Goal: Book appointment/travel/reservation

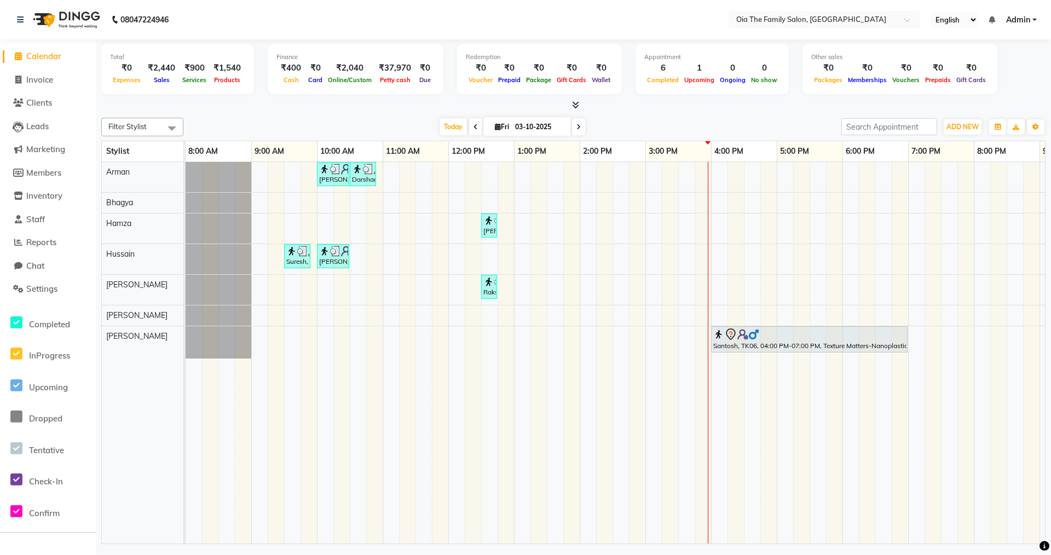
click at [538, 128] on input "03-10-2025" at bounding box center [539, 127] width 55 height 16
select select "10"
select select "2025"
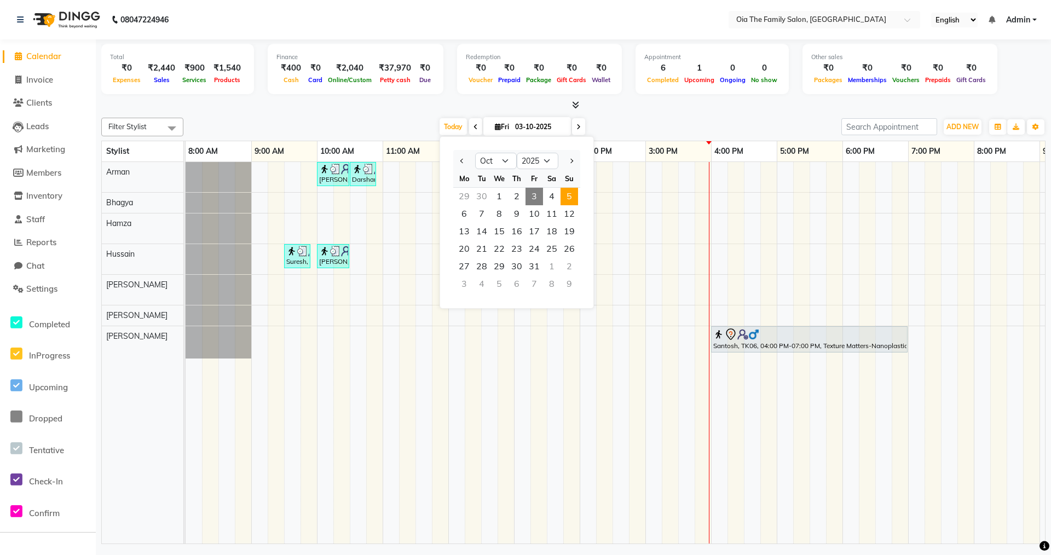
click at [573, 196] on span "5" at bounding box center [569, 197] width 18 height 18
type input "05-10-2025"
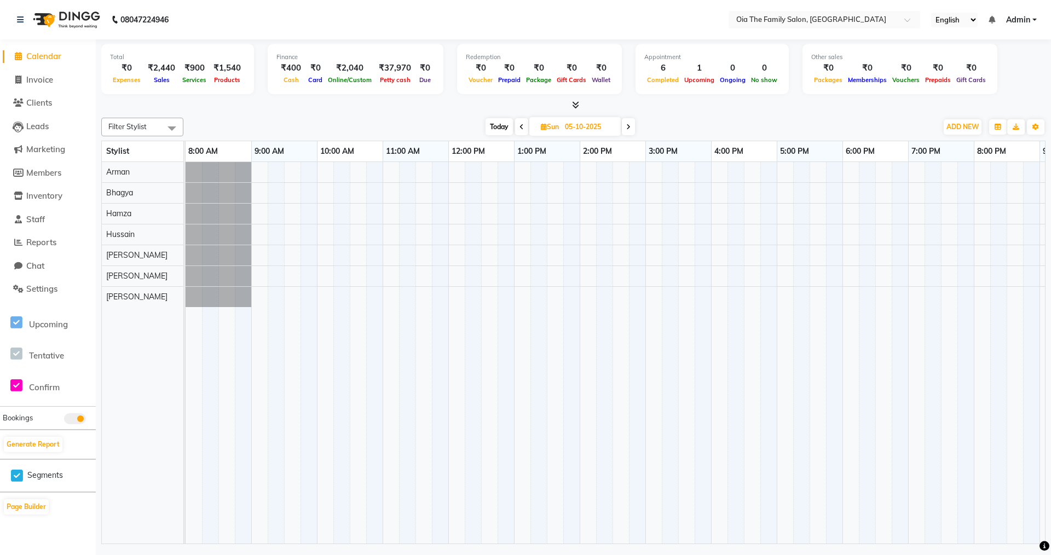
scroll to position [0, 60]
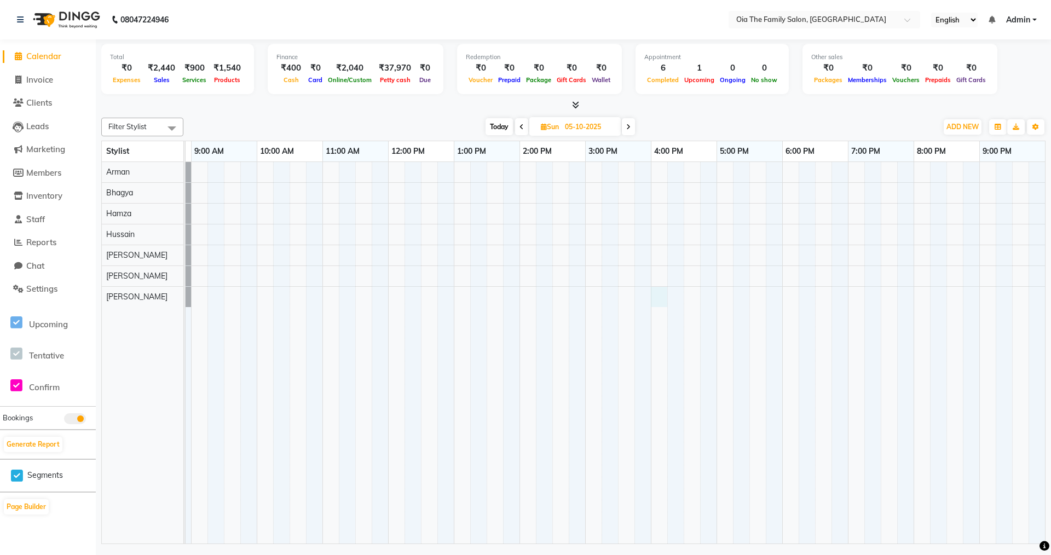
click at [660, 290] on div at bounding box center [585, 352] width 920 height 381
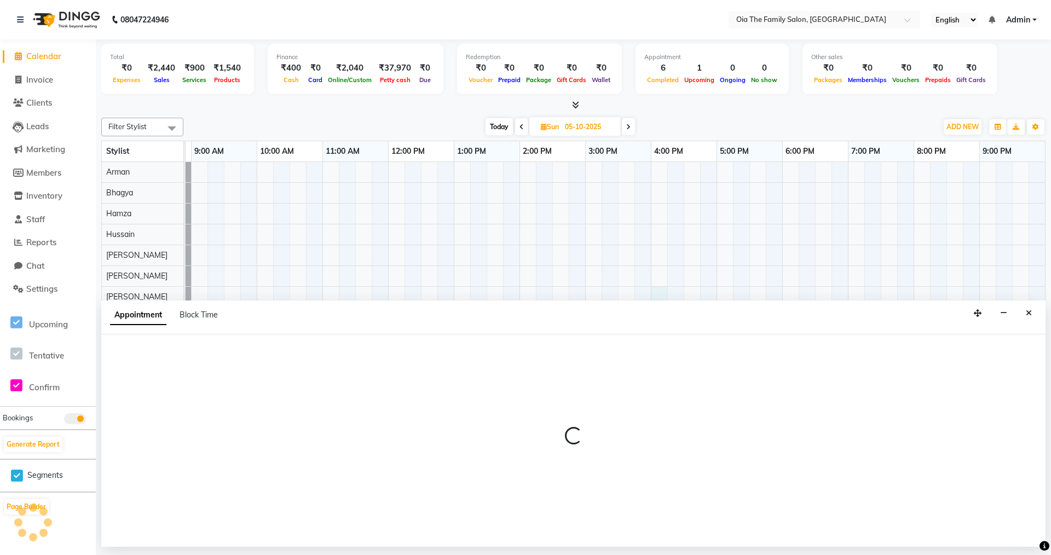
select select "93025"
select select "960"
select select "tentative"
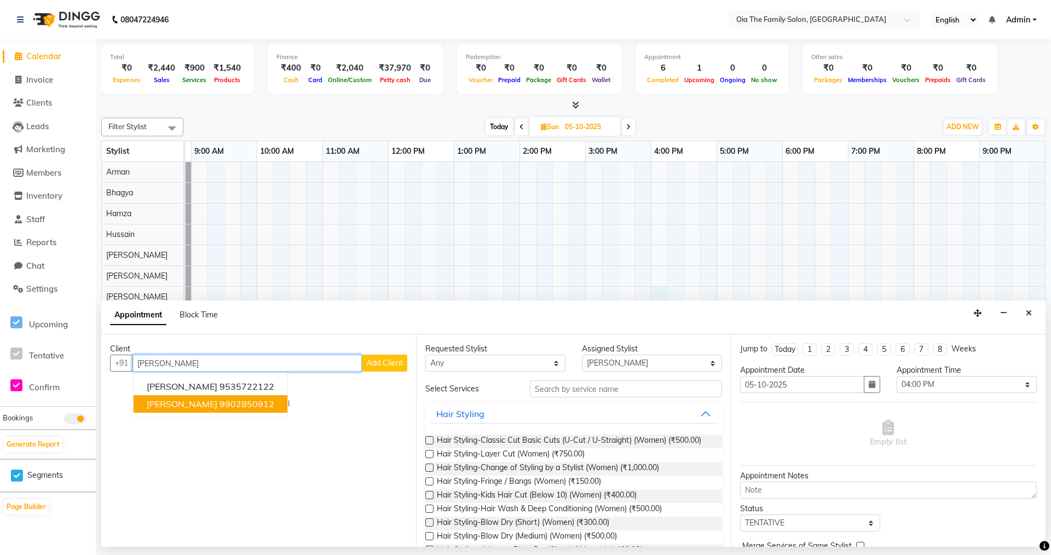
click at [219, 404] on ngb-highlight "9902850912" at bounding box center [246, 403] width 55 height 11
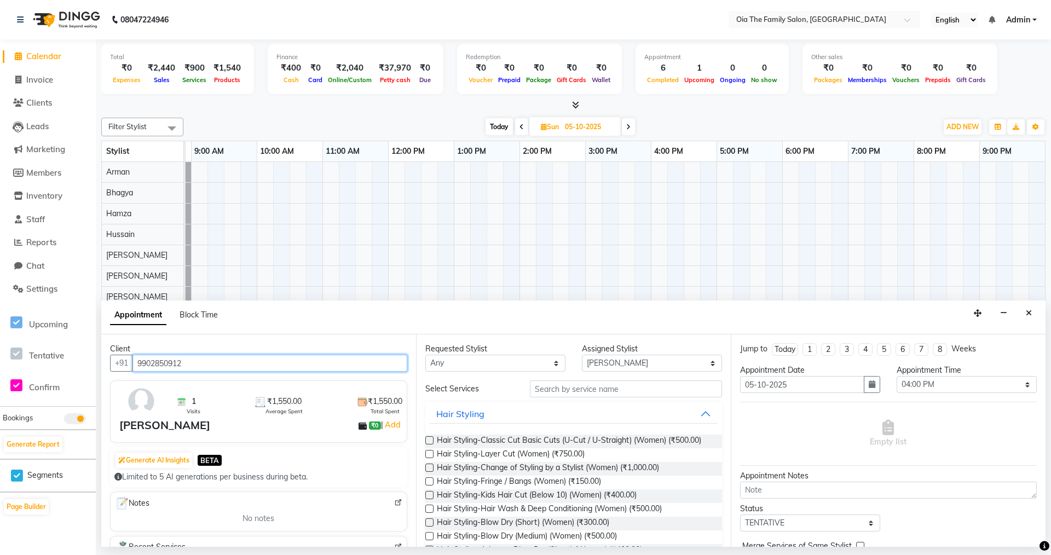
type input "9902850912"
click at [599, 389] on input "text" at bounding box center [626, 388] width 192 height 17
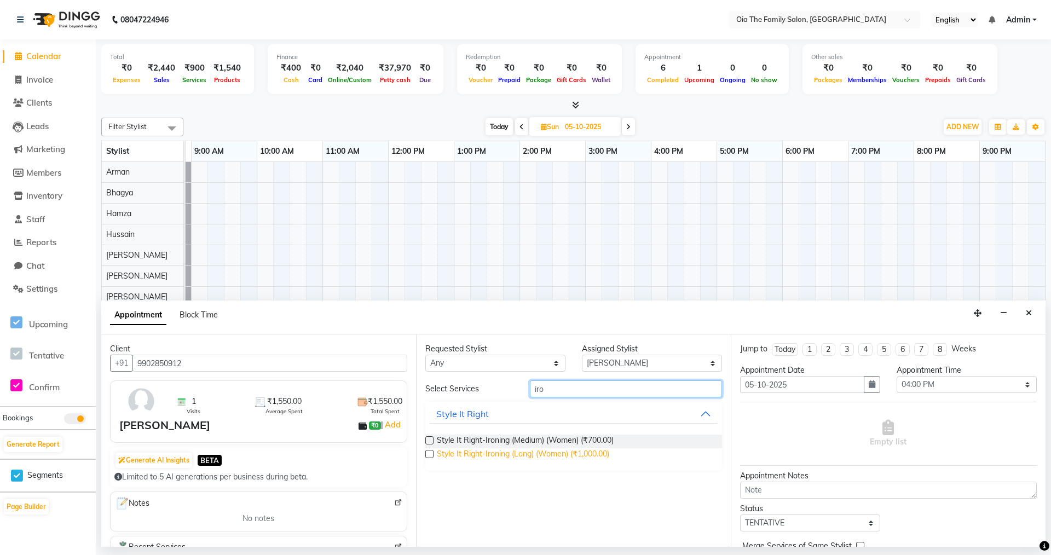
type input "iro"
click at [574, 453] on span "Style It Right-Ironing (Long) (Women) (₹1,000.00)" at bounding box center [523, 455] width 172 height 14
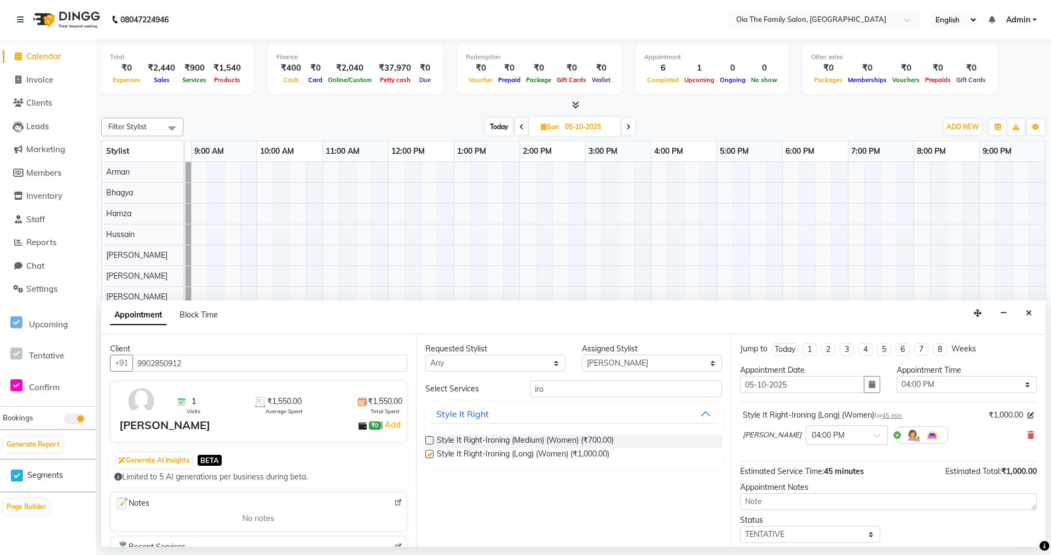
checkbox input "false"
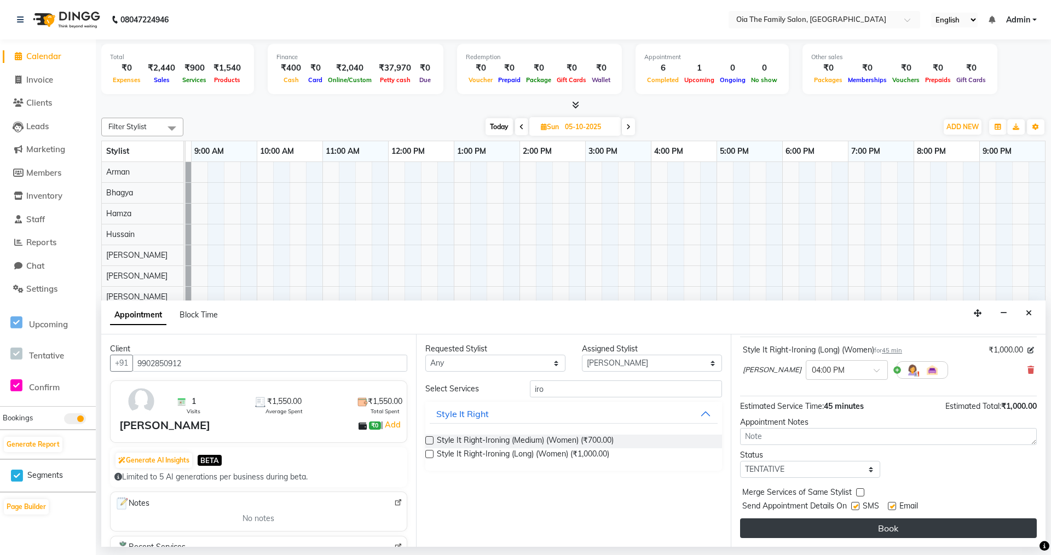
click at [881, 527] on button "Book" at bounding box center [888, 528] width 297 height 20
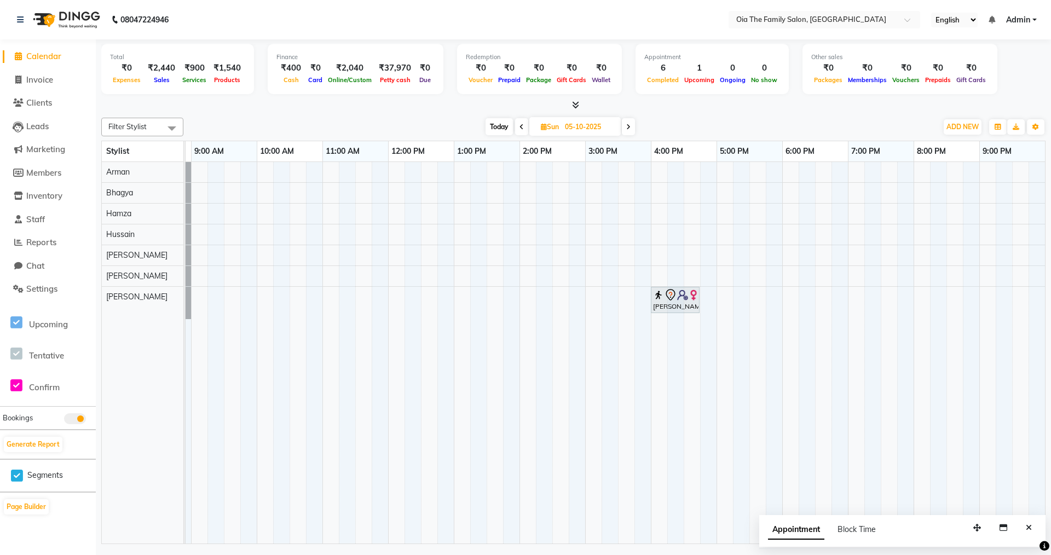
click at [494, 126] on span "Today" at bounding box center [498, 126] width 27 height 17
type input "03-10-2025"
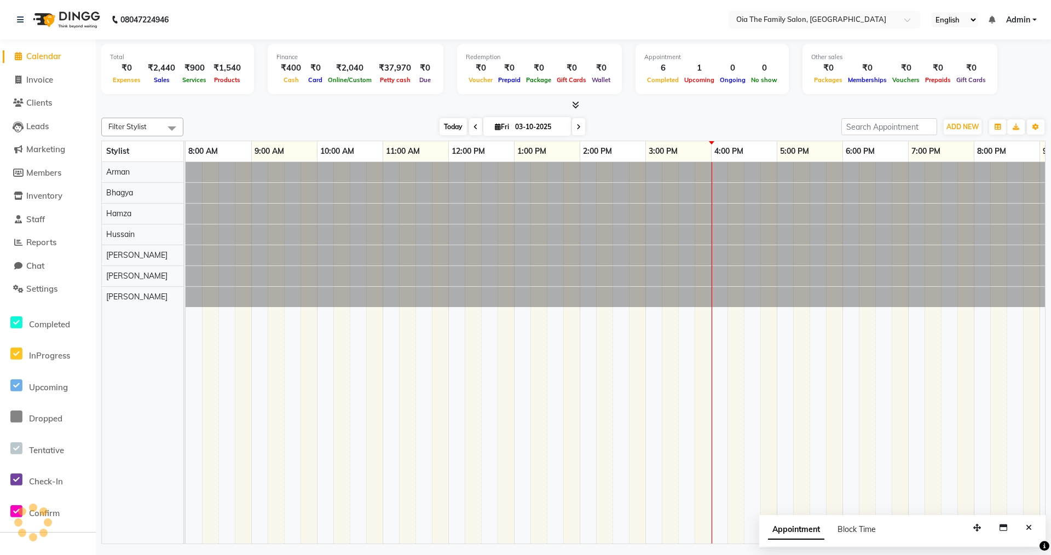
scroll to position [0, 60]
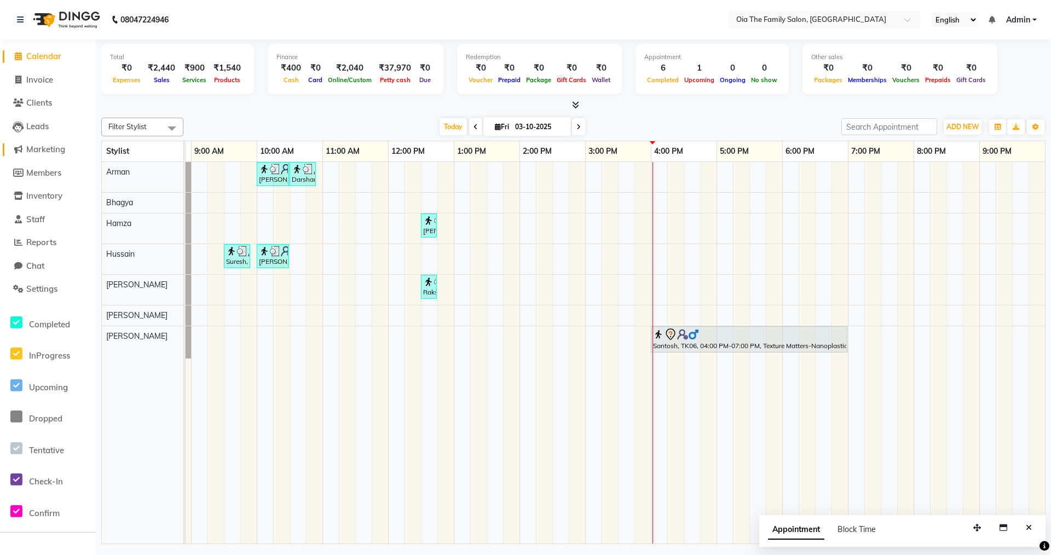
click at [82, 147] on link "Marketing" at bounding box center [48, 149] width 90 height 13
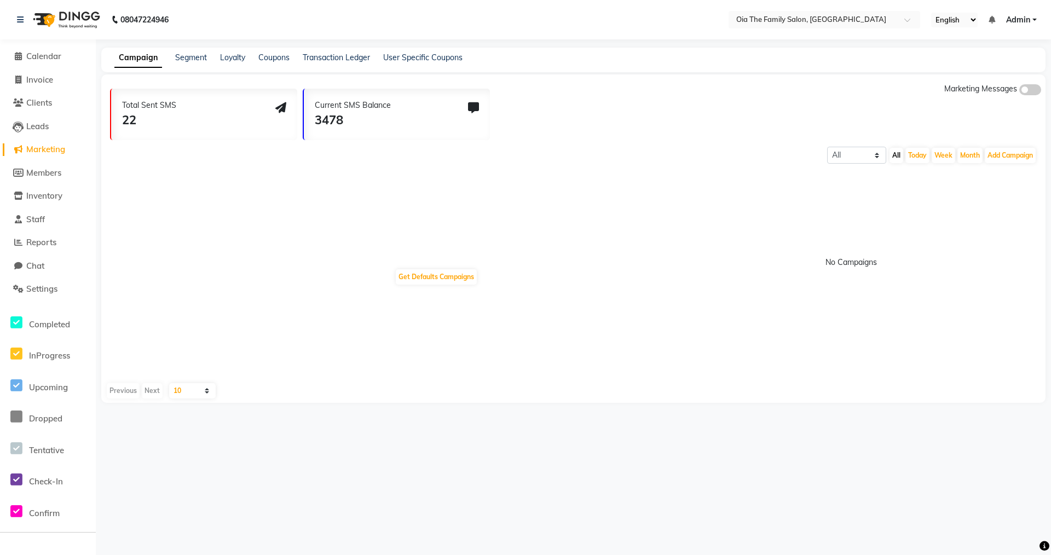
click at [478, 104] on icon at bounding box center [473, 107] width 11 height 11
click at [475, 107] on icon at bounding box center [473, 107] width 11 height 11
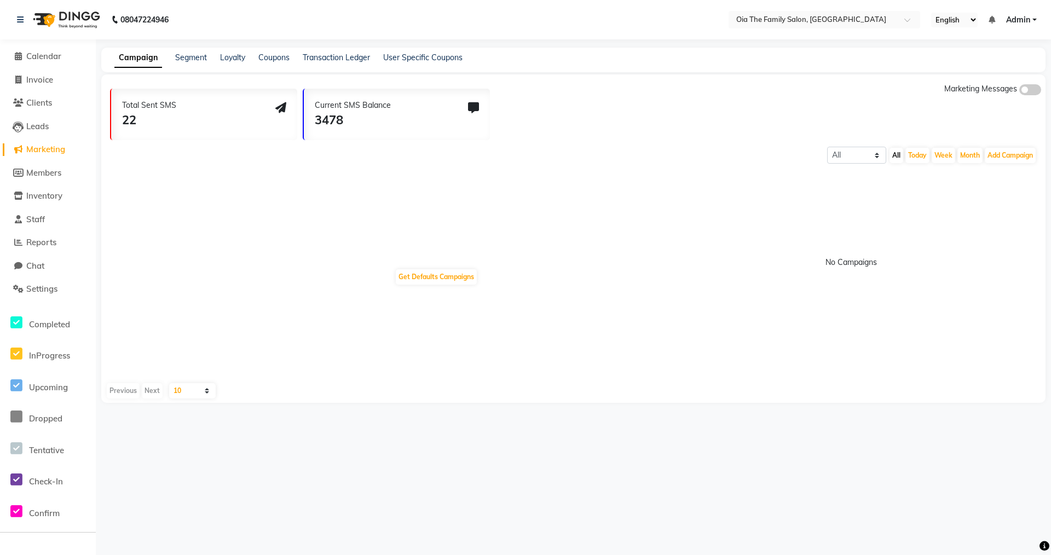
click at [475, 107] on icon at bounding box center [473, 107] width 11 height 11
click at [277, 106] on icon at bounding box center [280, 107] width 11 height 11
click at [209, 390] on select "10 20 50 100" at bounding box center [192, 390] width 47 height 15
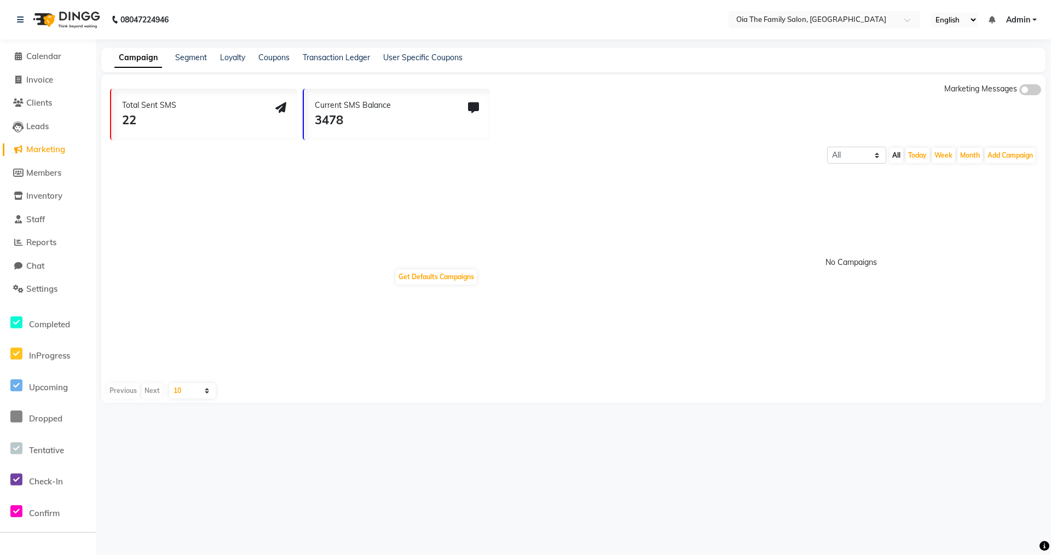
click at [209, 390] on select "10 20 50 100" at bounding box center [192, 390] width 47 height 15
click at [130, 390] on div "Previous Next" at bounding box center [135, 390] width 58 height 15
click at [204, 386] on select "10 20 50 100" at bounding box center [192, 390] width 47 height 15
click at [169, 383] on select "10 20 50 100" at bounding box center [192, 390] width 47 height 15
click at [203, 389] on select "10 20 50 100" at bounding box center [192, 390] width 47 height 15
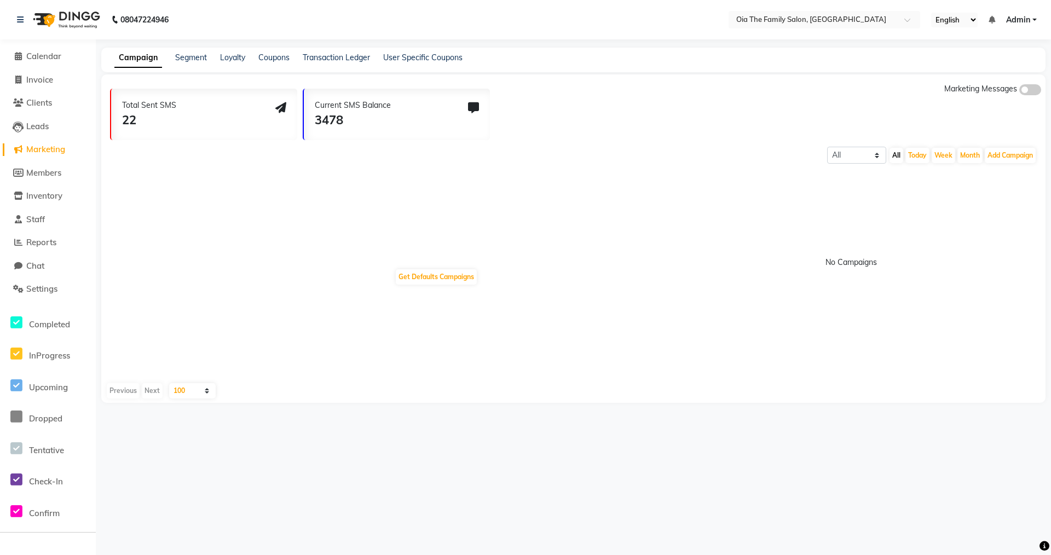
select select "10"
click at [169, 383] on select "10 20 50 100" at bounding box center [192, 390] width 47 height 15
click at [465, 273] on button "Get Defaults Campaigns" at bounding box center [436, 276] width 81 height 15
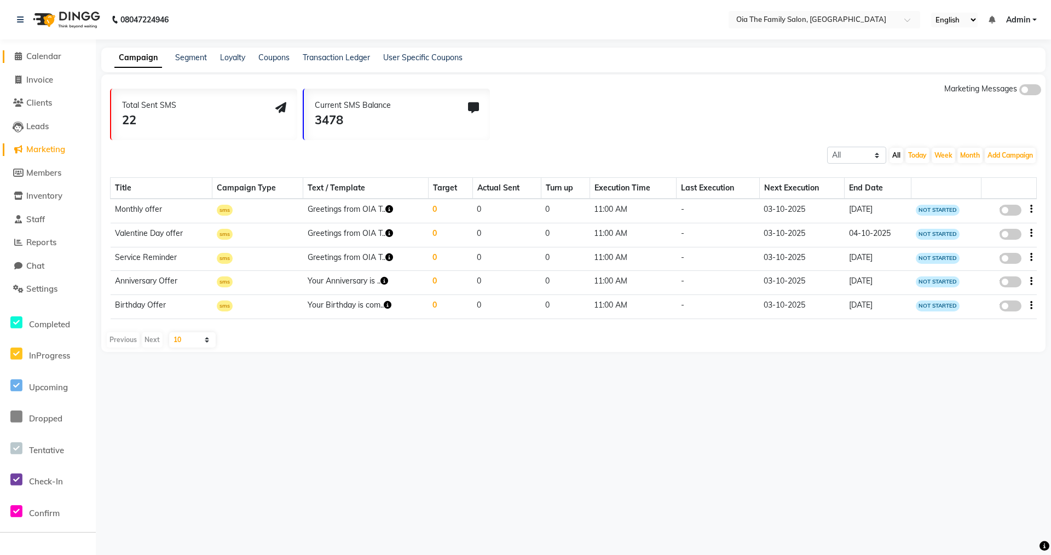
click at [49, 58] on span "Calendar" at bounding box center [43, 56] width 35 height 10
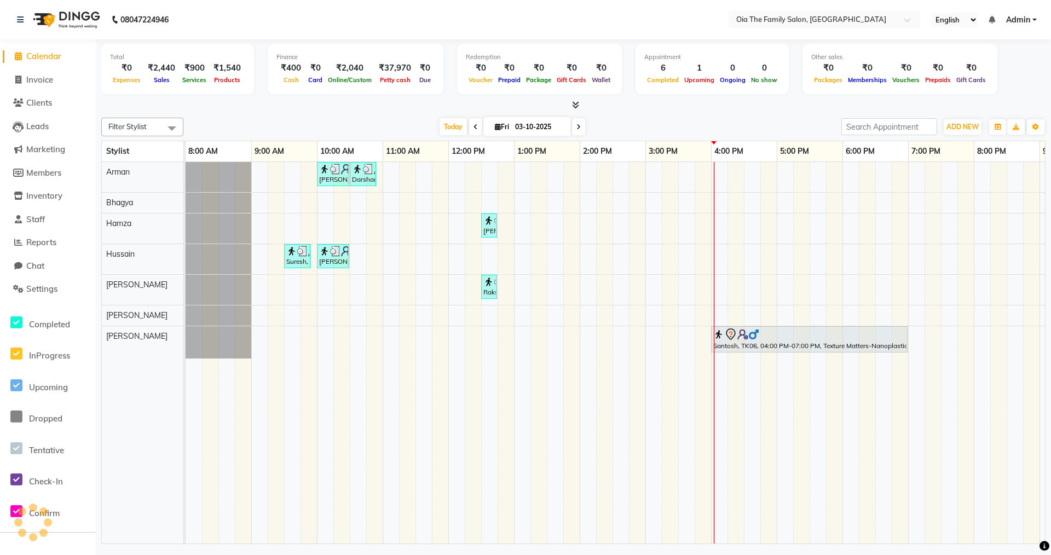
scroll to position [0, 60]
